Goal: Information Seeking & Learning: Learn about a topic

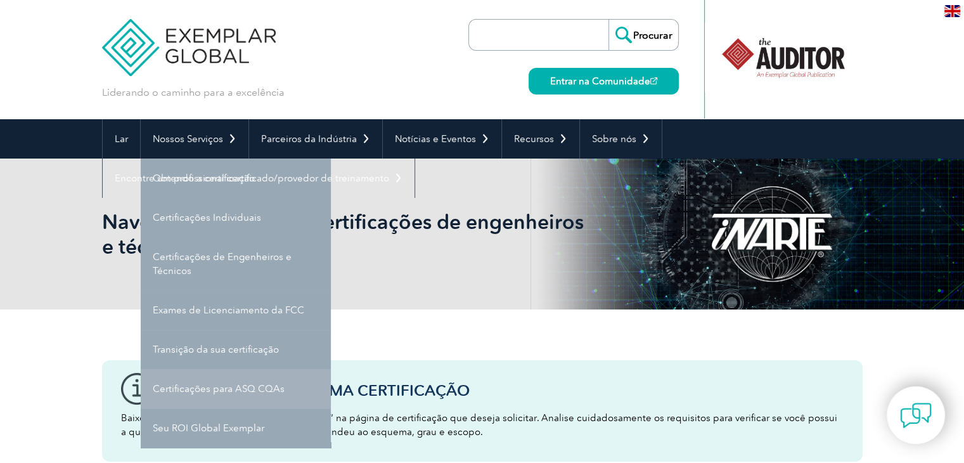
click at [261, 386] on font "Certificações para ASQ CQAs" at bounding box center [219, 388] width 132 height 11
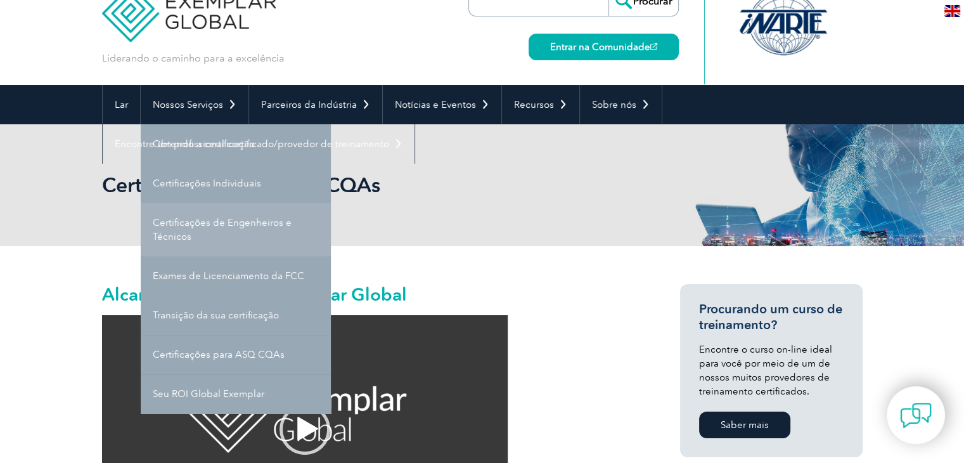
scroll to position [63, 0]
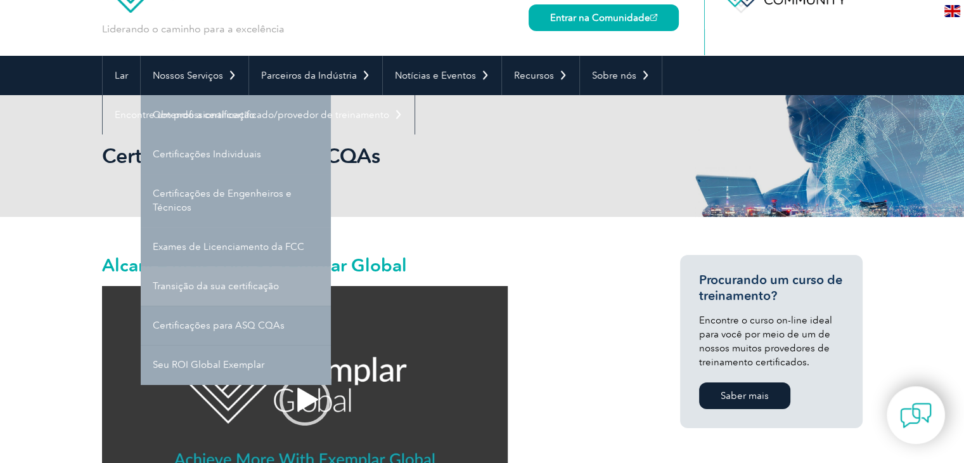
click at [241, 288] on font "Transição da sua certificação" at bounding box center [216, 285] width 126 height 11
